Goal: Task Accomplishment & Management: Use online tool/utility

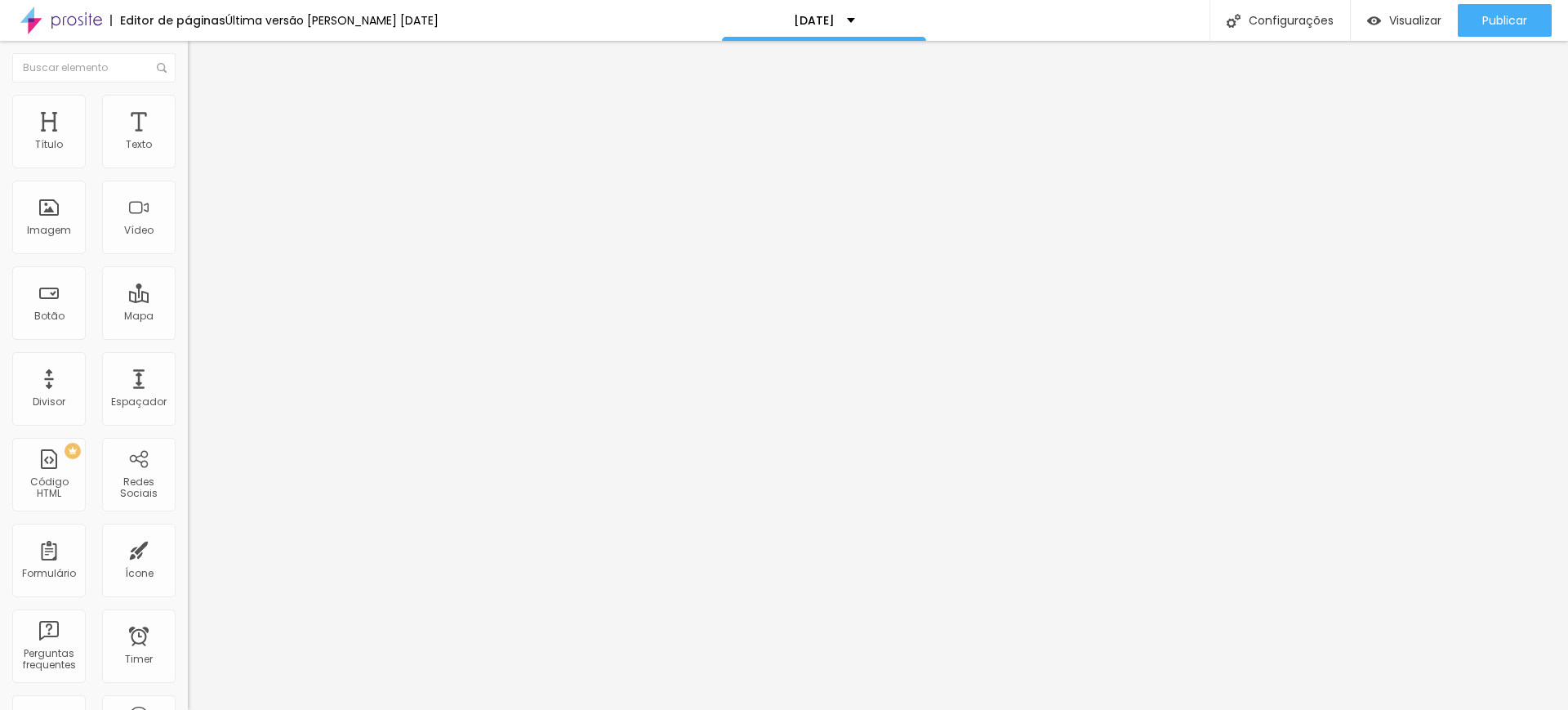
click at [188, 154] on span "Titulo 2" at bounding box center [215, 144] width 53 height 21
click at [1420, 21] on span "Visualizar" at bounding box center [1415, 21] width 52 height 13
click at [202, 108] on span "Avançado" at bounding box center [229, 106] width 54 height 14
click at [202, 97] on span "Estilo" at bounding box center [215, 89] width 25 height 14
click at [195, 239] on icon "button" at bounding box center [200, 234] width 10 height 10
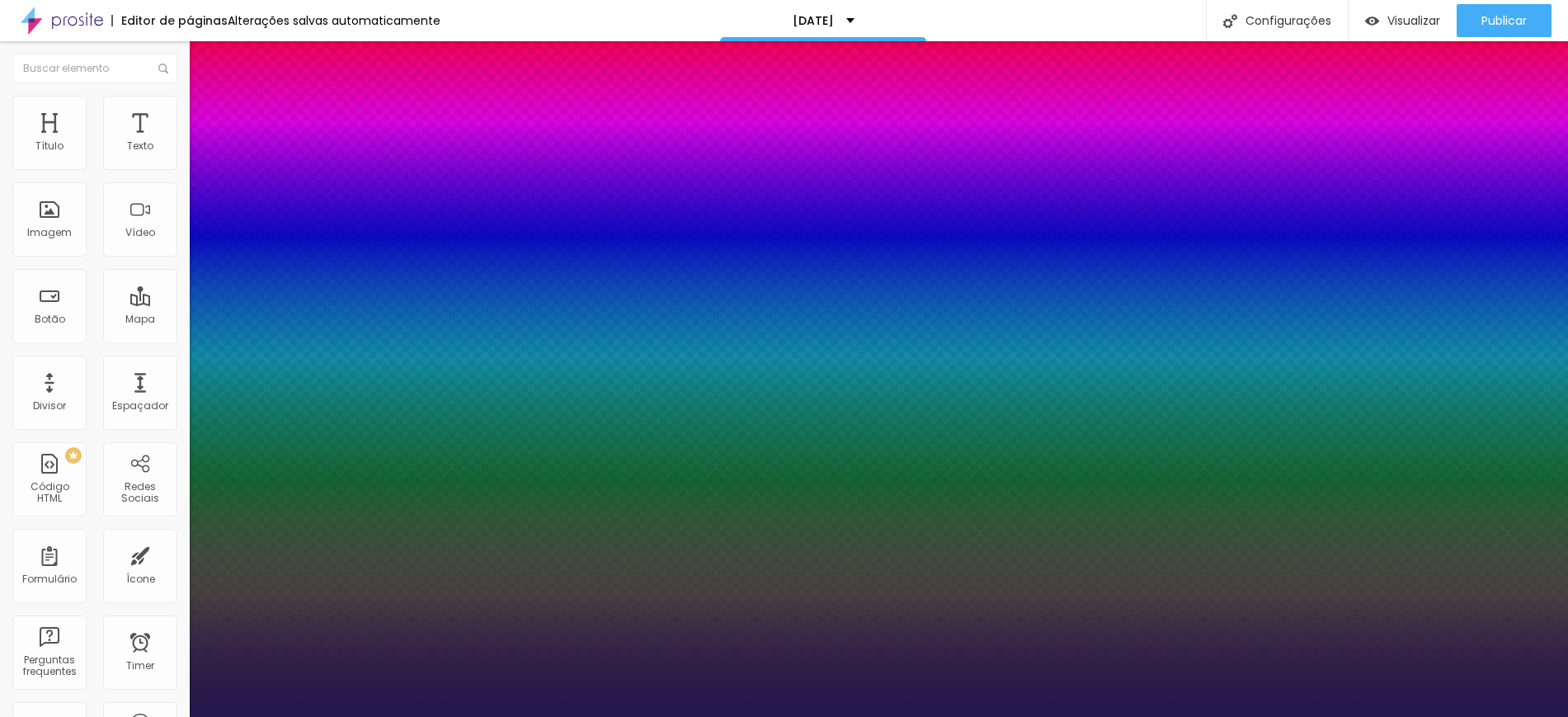
type input "1"
type input "24"
type input "1"
type input "23"
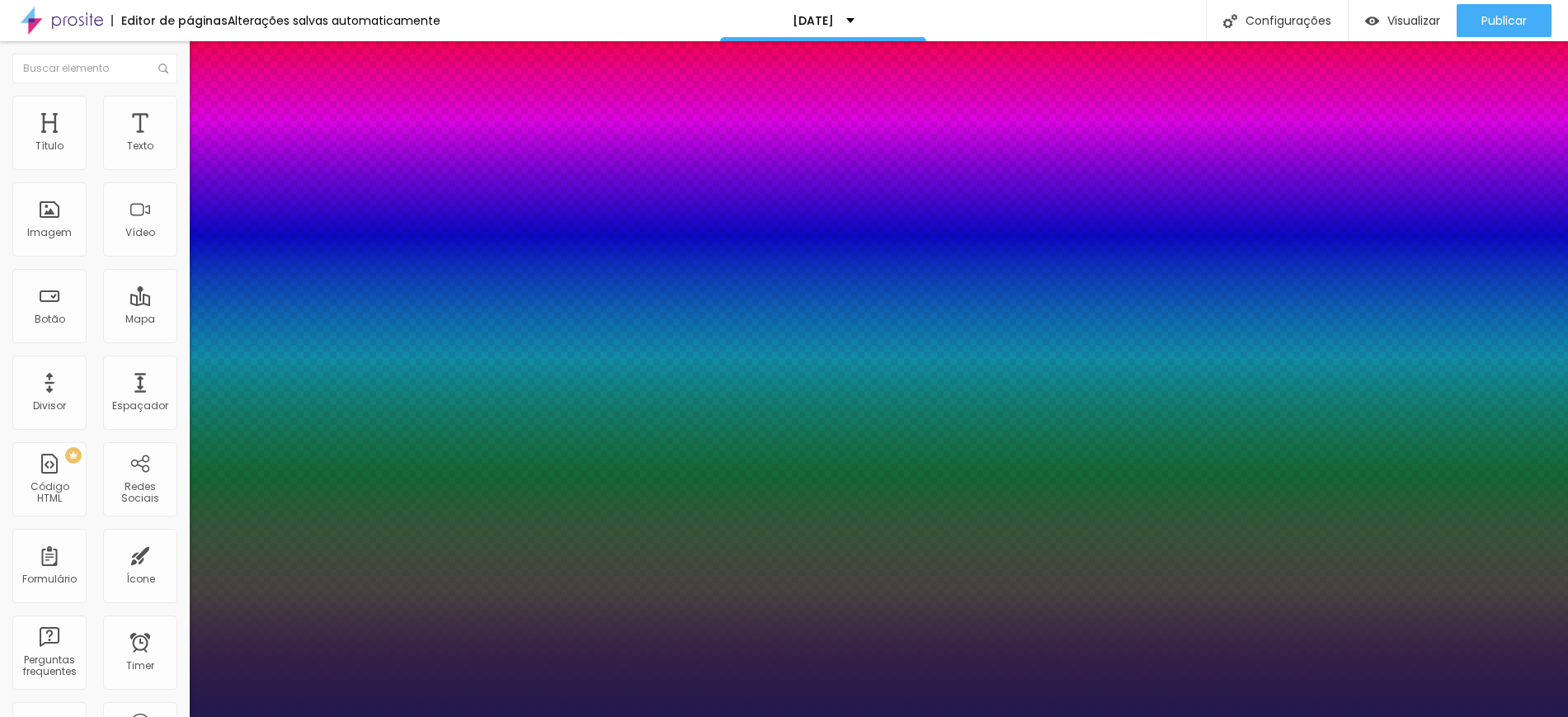
type input "23"
type input "1"
type input "22"
type input "1"
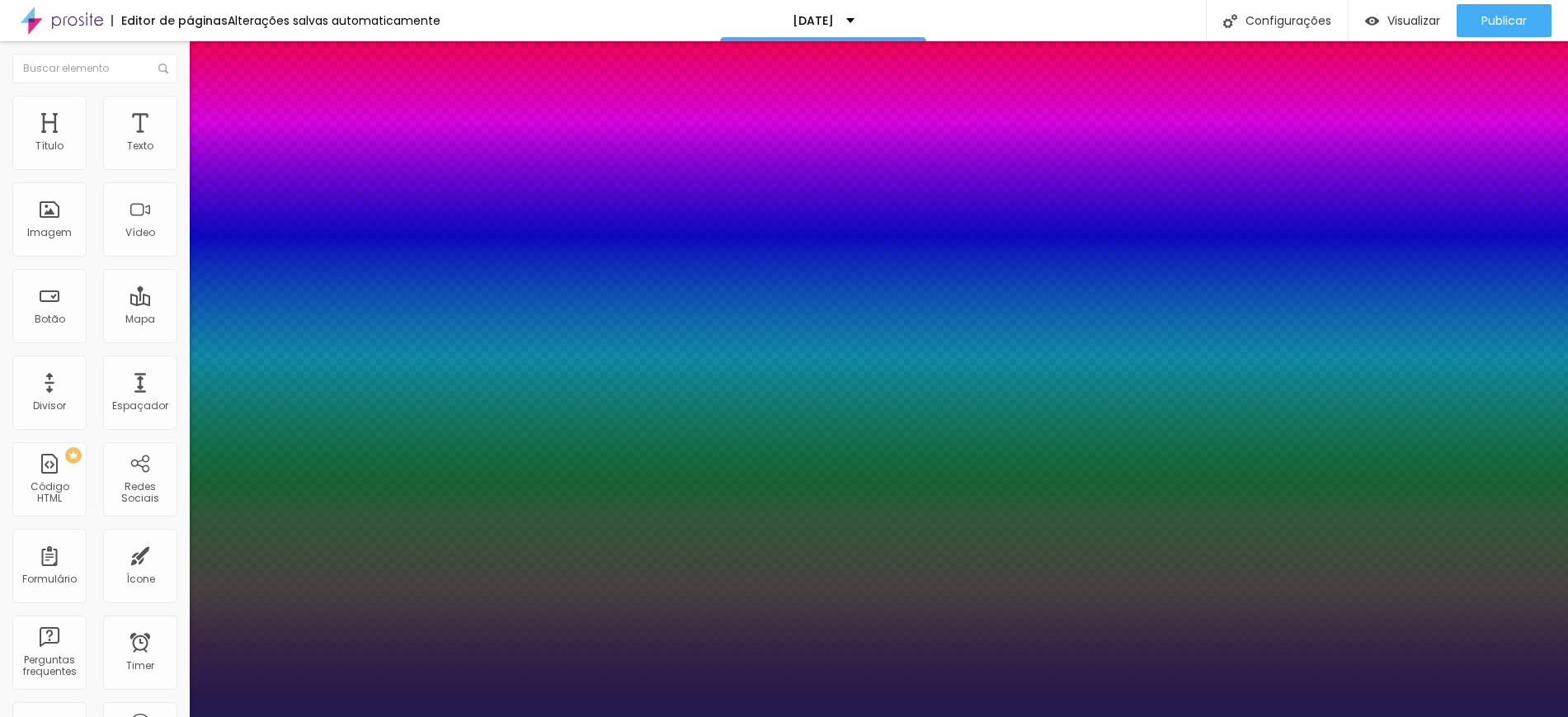
type input "23"
type input "1"
type input "23"
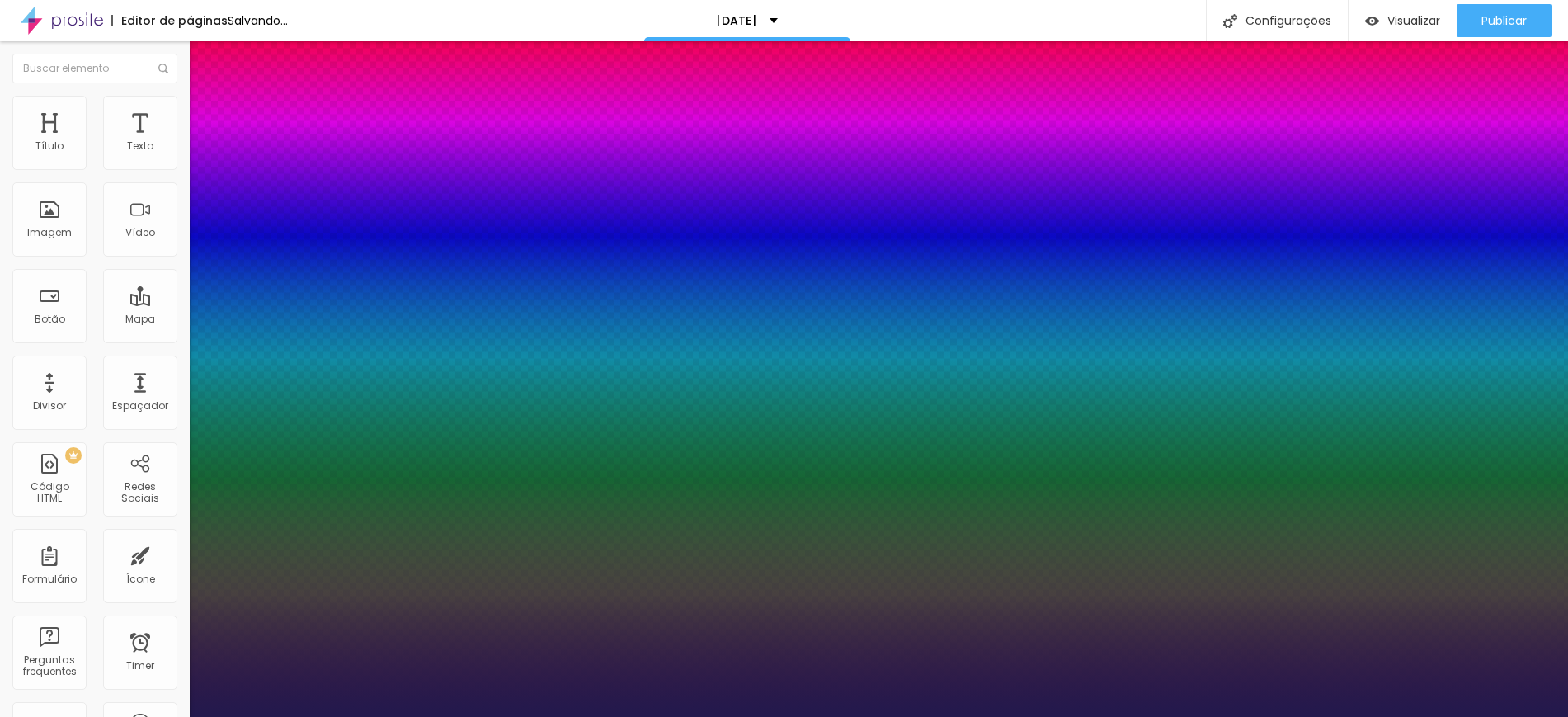
type input "1"
click at [1407, 716] on div at bounding box center [784, 717] width 1568 height 0
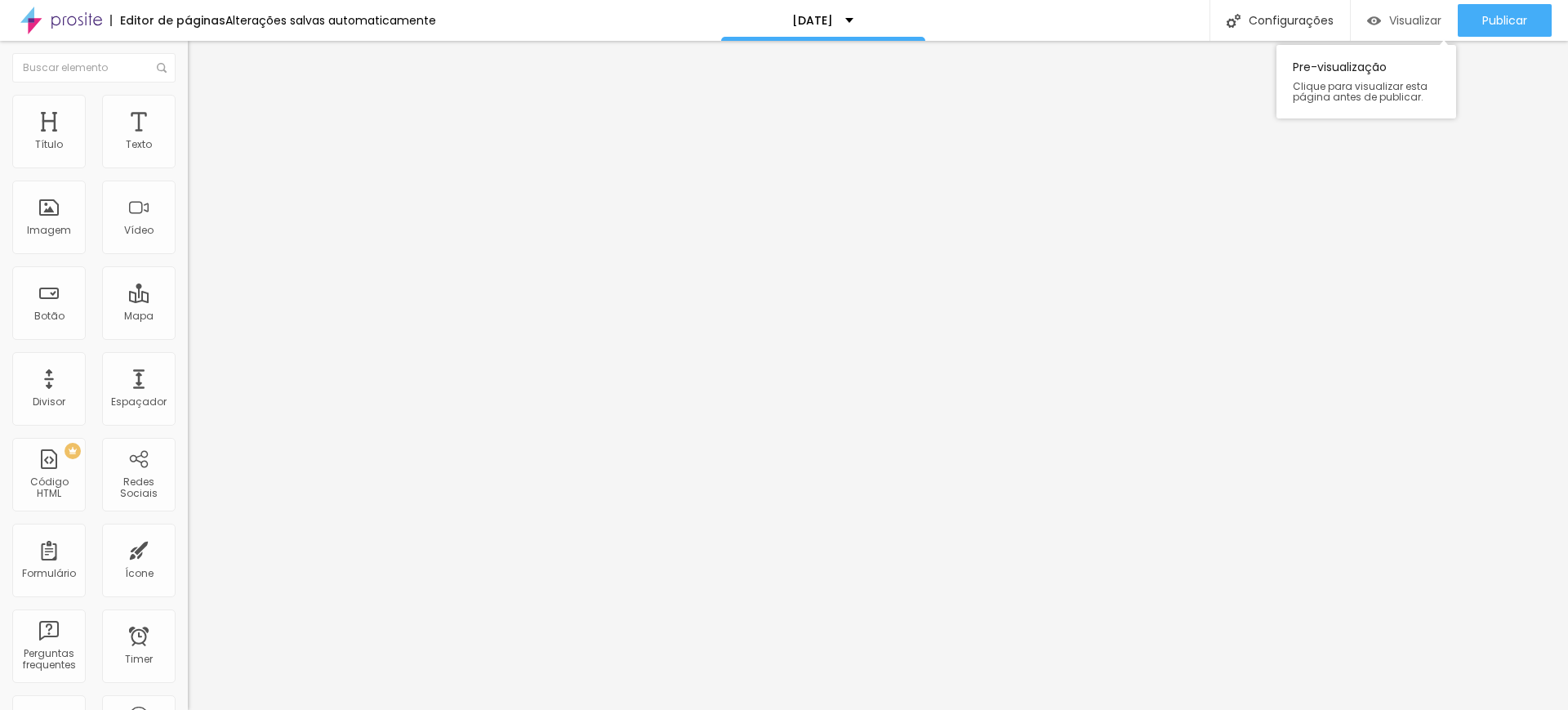
click at [1412, 23] on span "Visualizar" at bounding box center [1415, 21] width 52 height 13
click at [196, 236] on icon "button" at bounding box center [199, 232] width 7 height 7
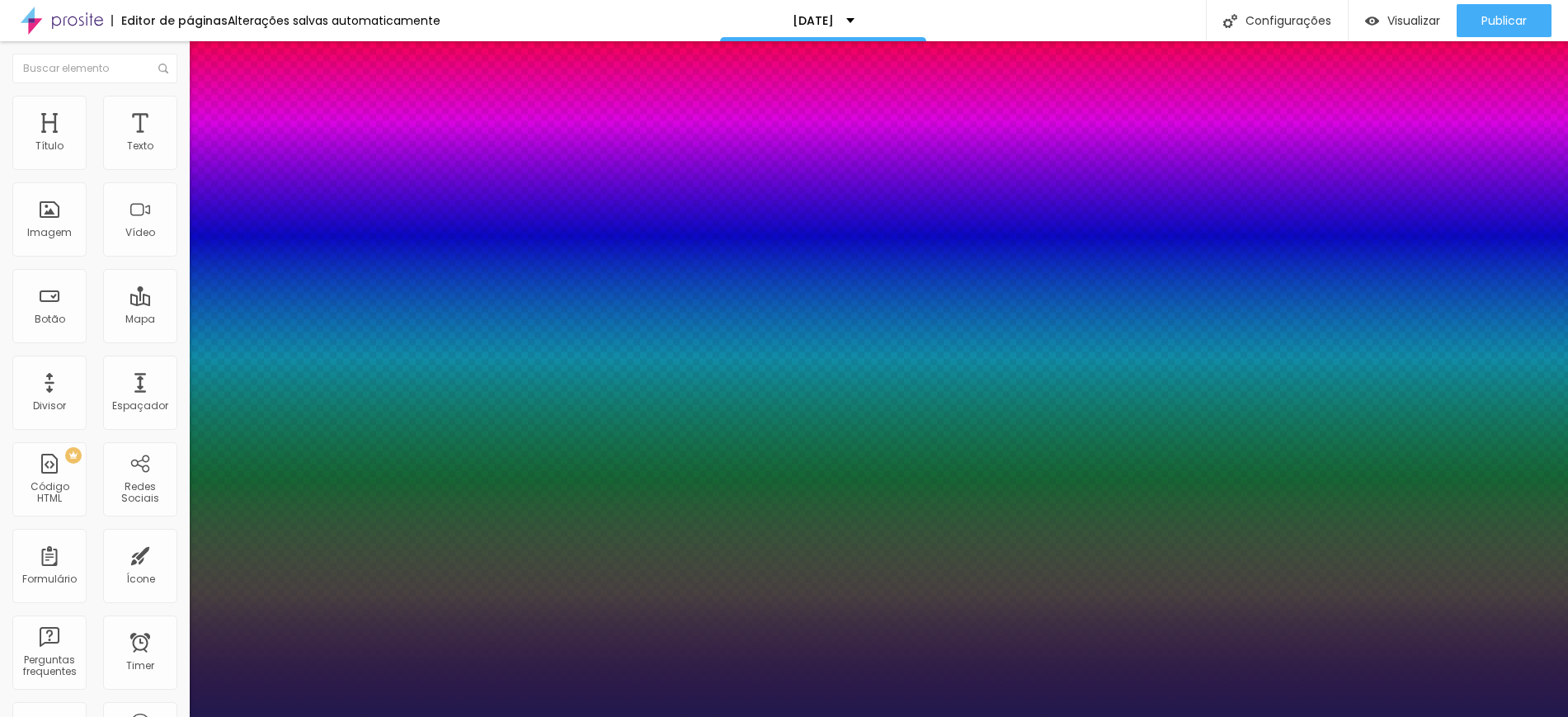
type input "1"
click at [992, 716] on div at bounding box center [784, 717] width 1568 height 0
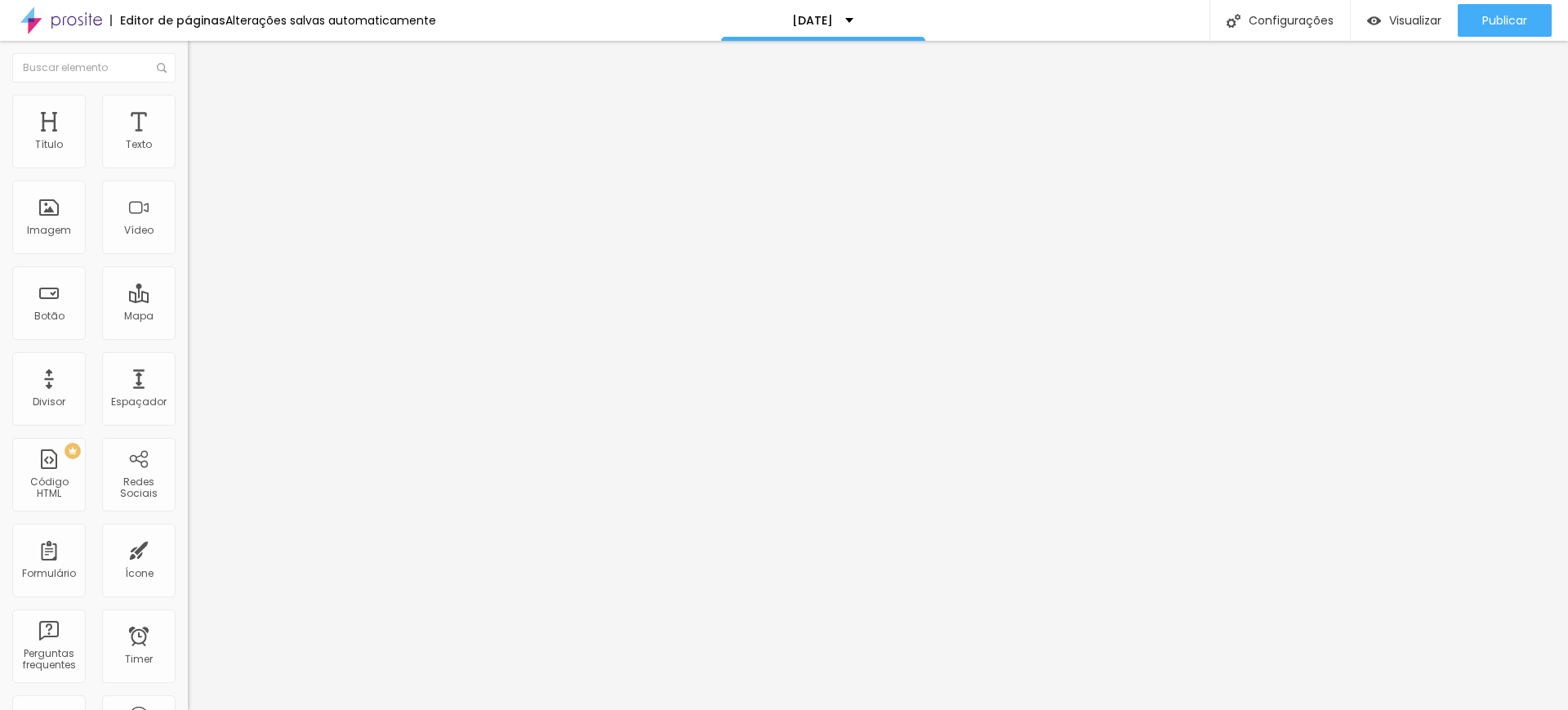
click at [188, 141] on span "Titulo 1" at bounding box center [215, 128] width 53 height 22
click at [188, 241] on button "button" at bounding box center [199, 233] width 22 height 17
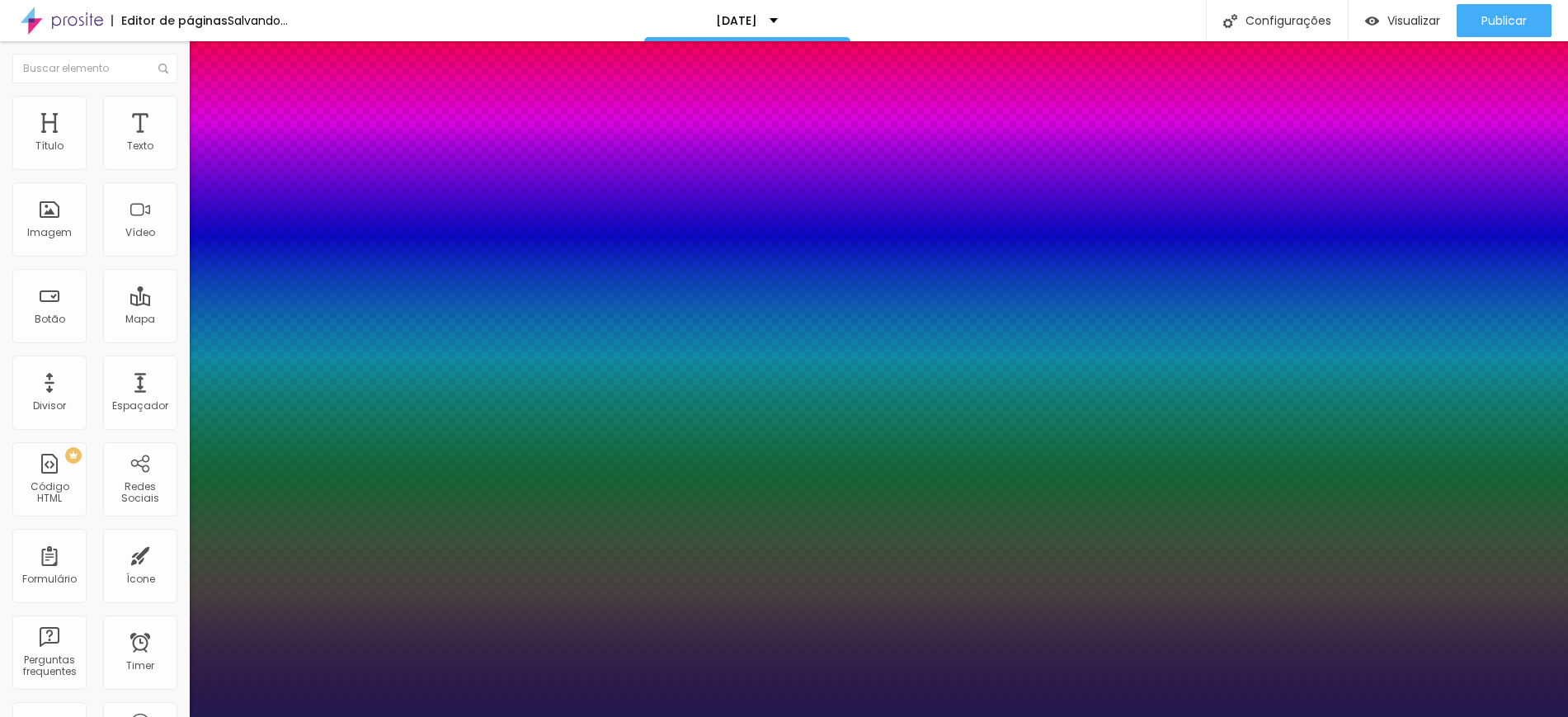
type input "1"
type input "22"
type input "1"
type input "23"
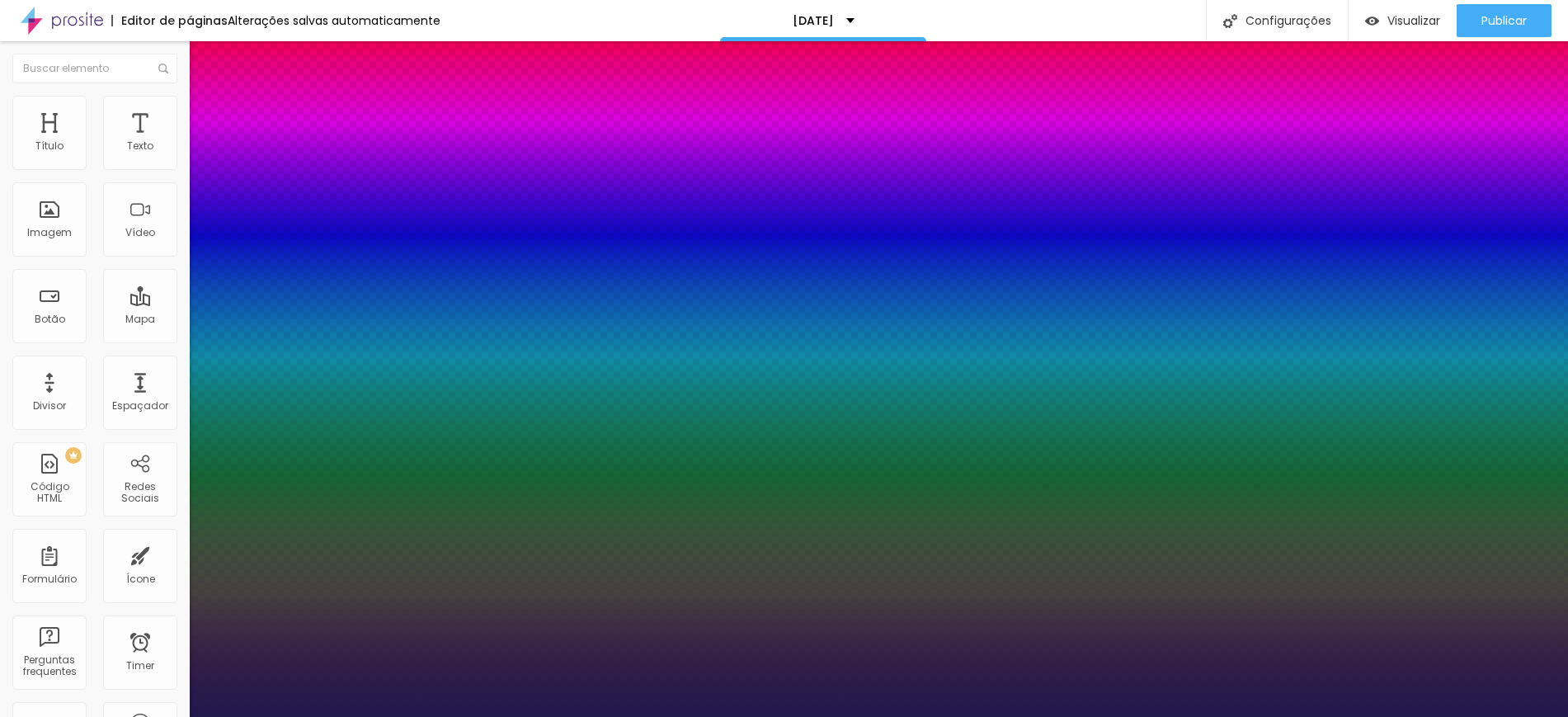
type input "23"
type input "1"
type input "24"
type input "1"
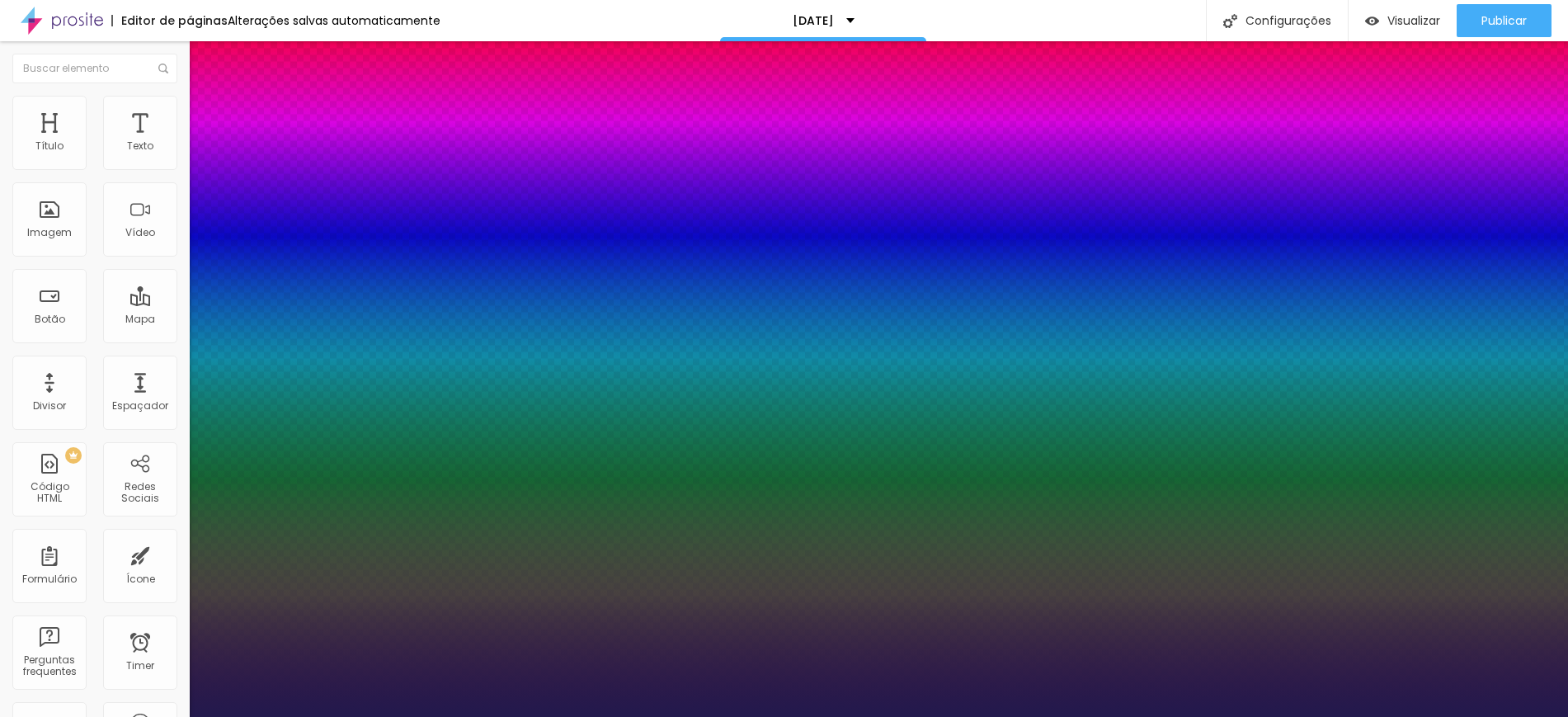
type input "25"
type input "1"
type input "25"
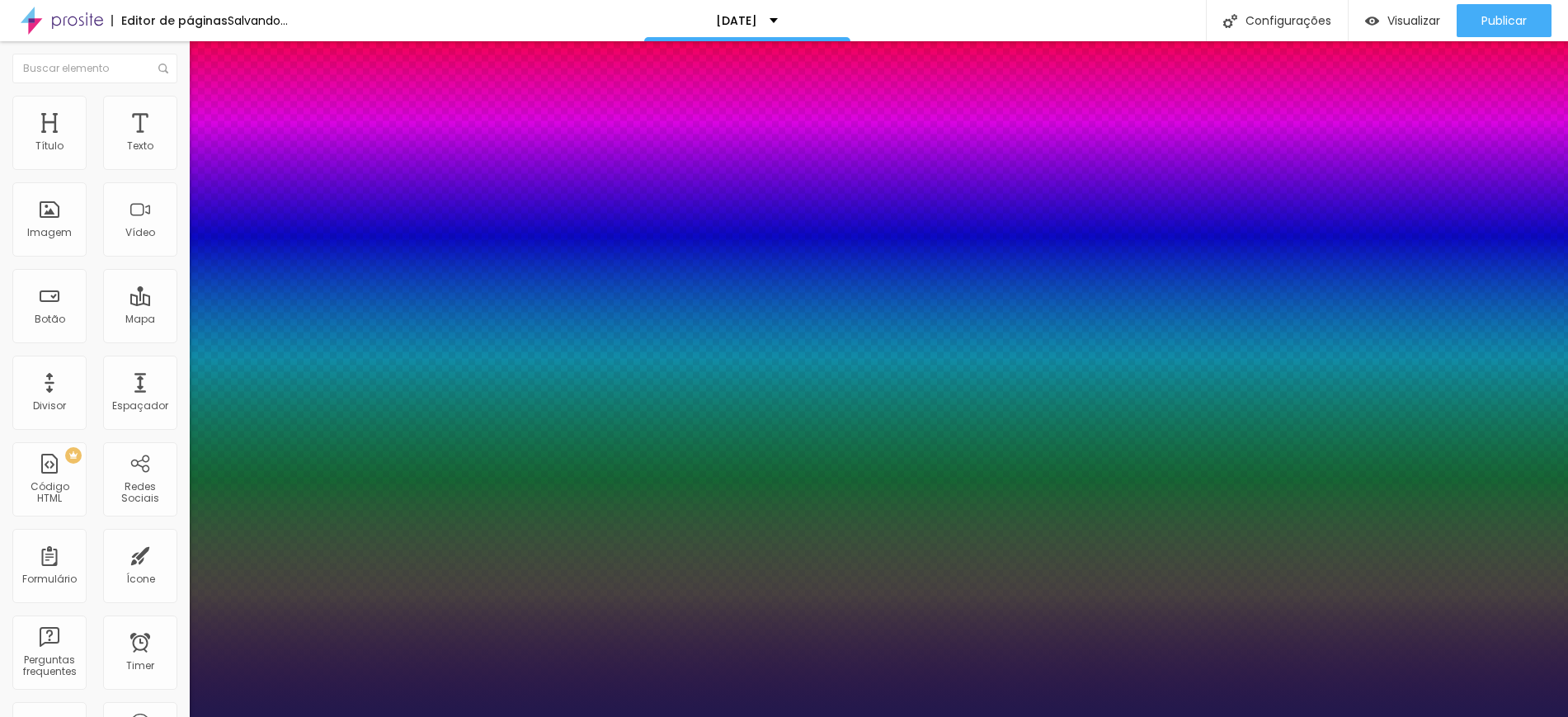
type input "1"
click at [1429, 716] on div at bounding box center [784, 717] width 1568 height 0
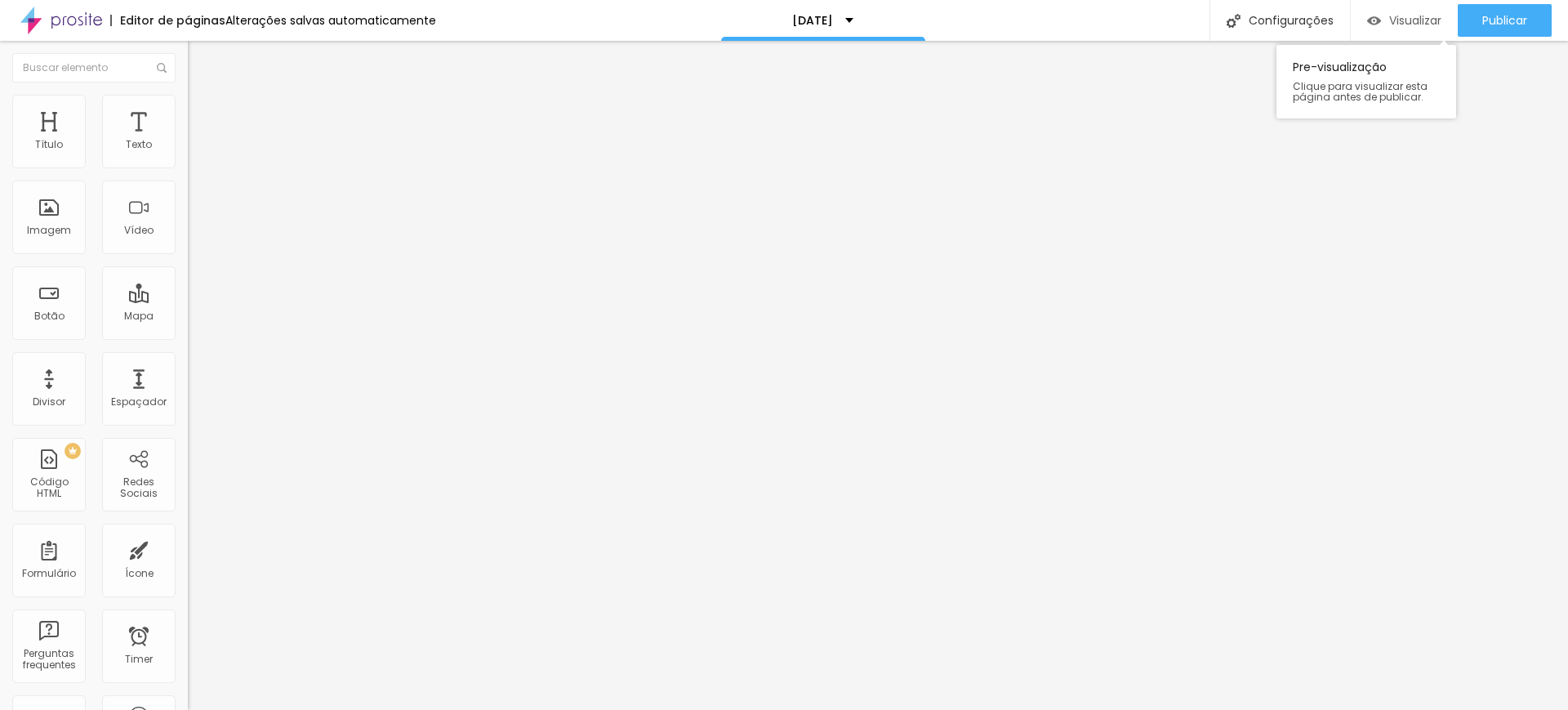
click at [1412, 20] on span "Visualizar" at bounding box center [1415, 21] width 52 height 13
click at [188, 241] on button "button" at bounding box center [199, 233] width 22 height 17
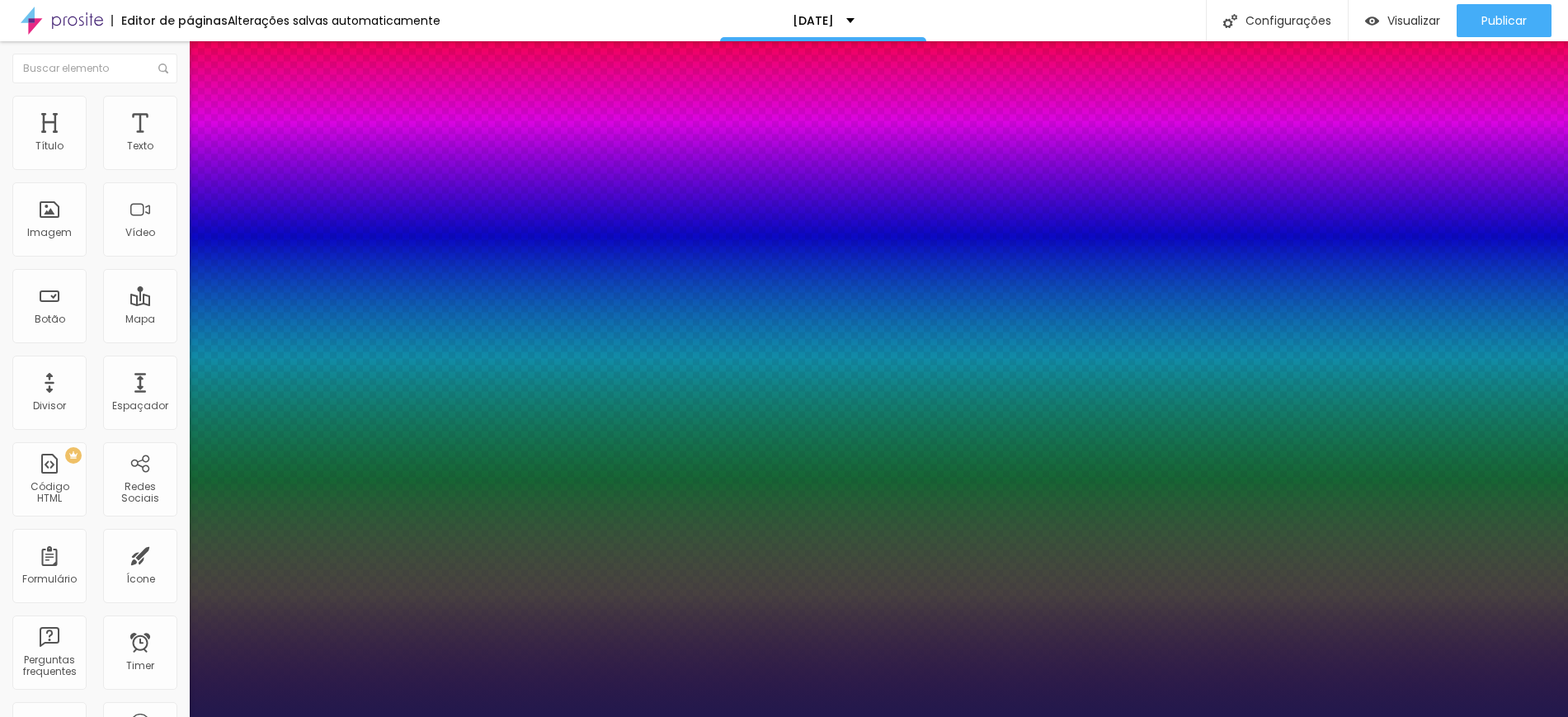
type input "1"
type input "8"
type input "2"
type input "1"
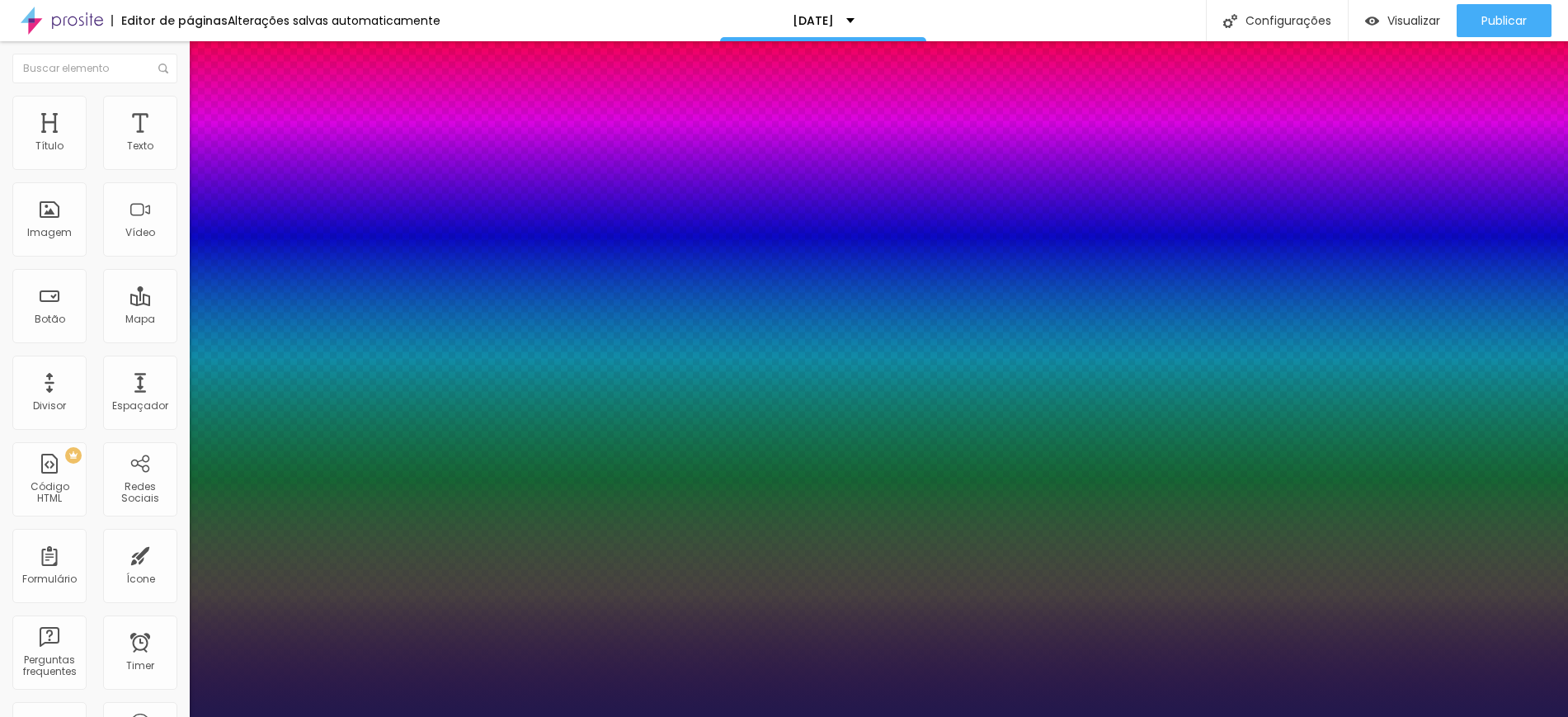
type input "24"
type input "1"
type input "24"
click at [362, 716] on div at bounding box center [784, 717] width 1568 height 0
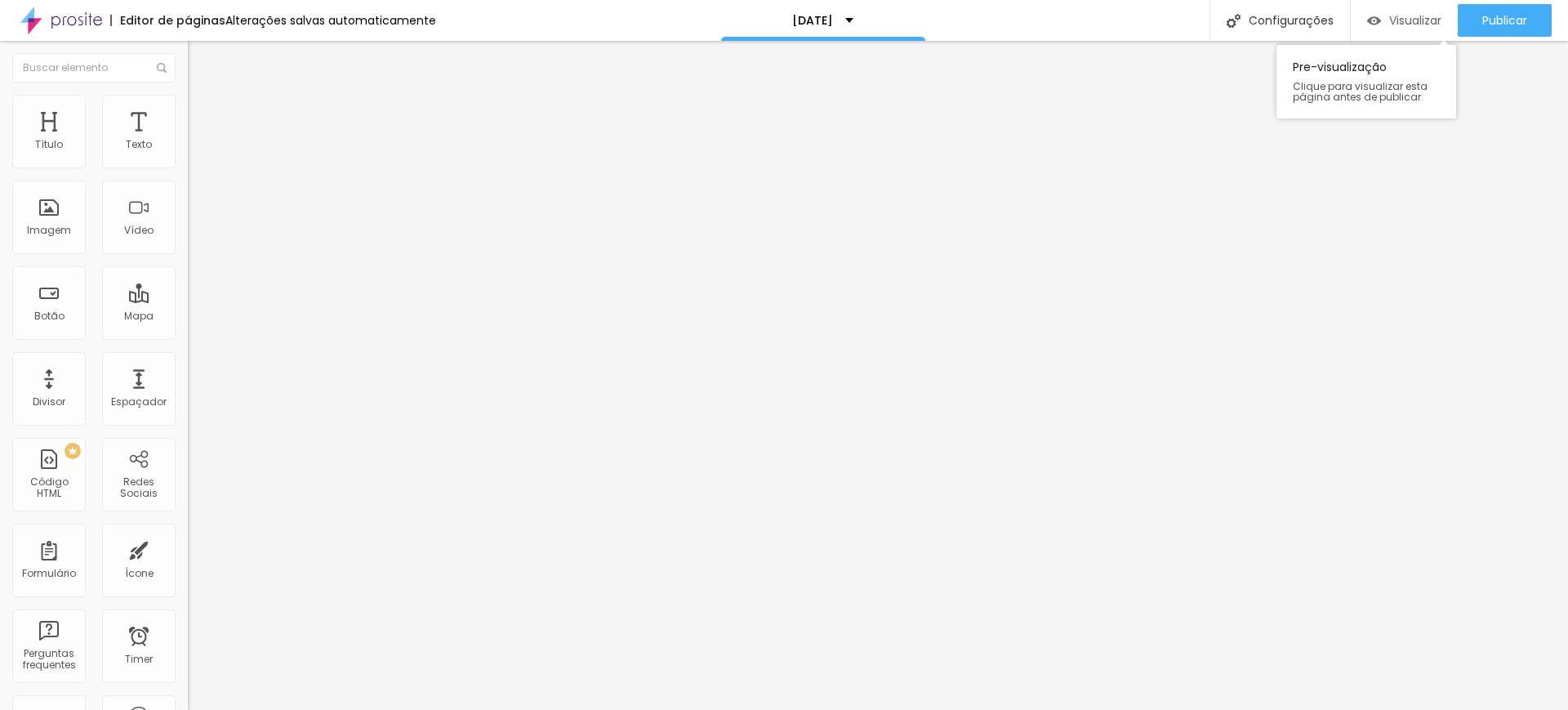
click at [1413, 26] on span "Visualizar" at bounding box center [1415, 21] width 52 height 13
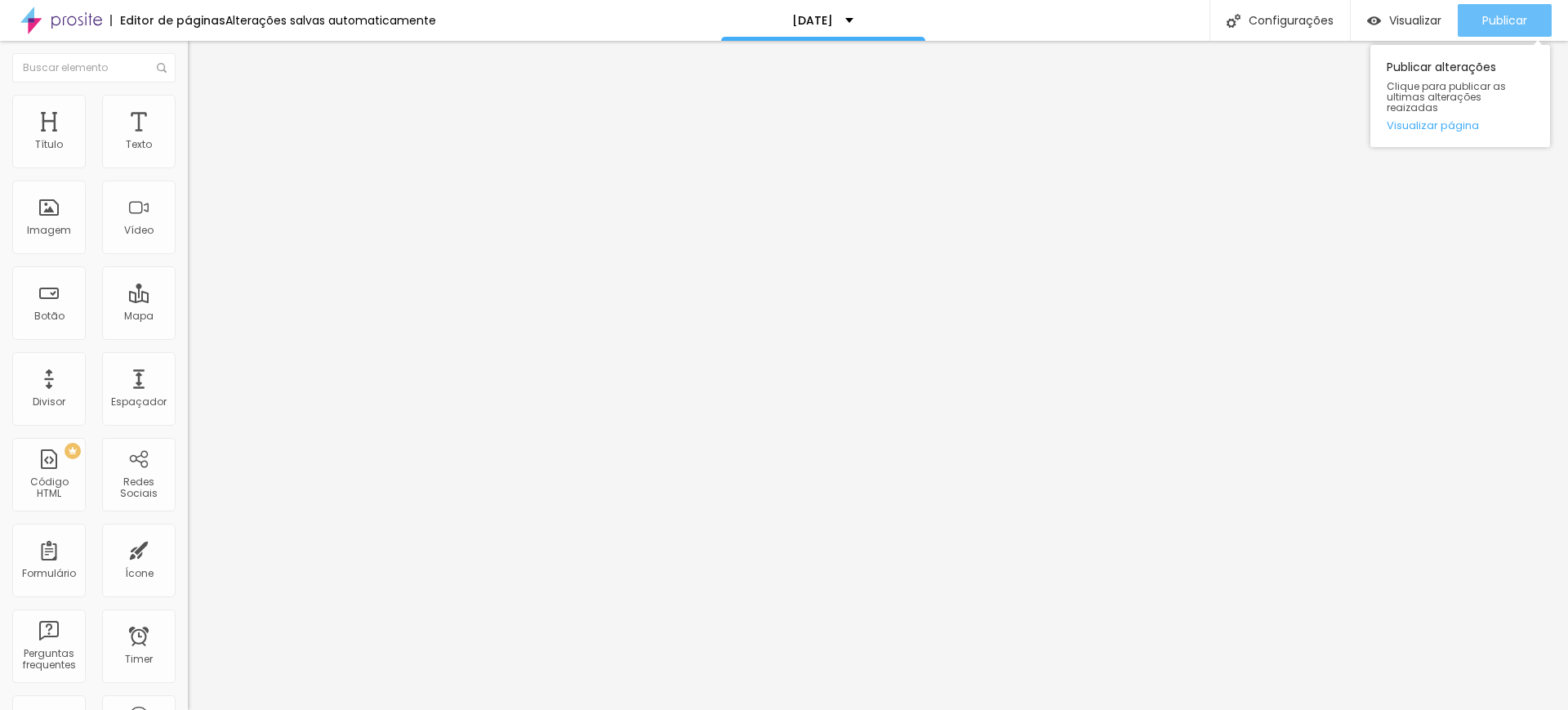
click at [1507, 10] on div "Publicar" at bounding box center [1505, 20] width 45 height 32
